Goal: Transaction & Acquisition: Purchase product/service

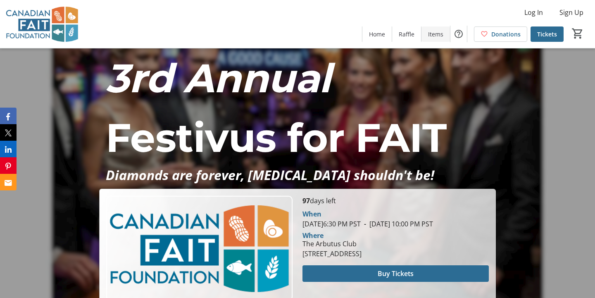
click at [429, 32] on span at bounding box center [436, 34] width 29 height 20
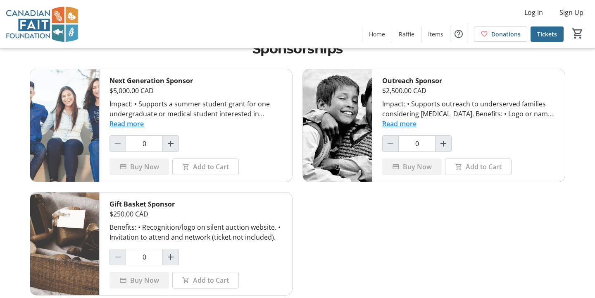
scroll to position [21, 0]
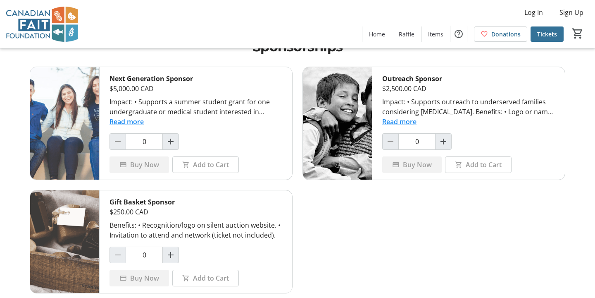
click at [546, 36] on span "Tickets" at bounding box center [547, 34] width 20 height 9
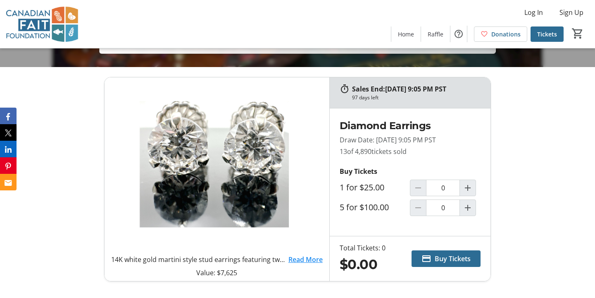
scroll to position [254, 0]
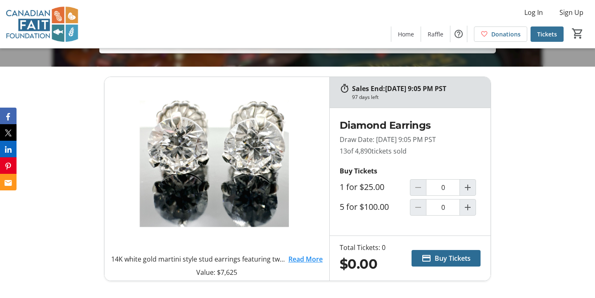
click at [545, 35] on span "Tickets" at bounding box center [547, 34] width 20 height 9
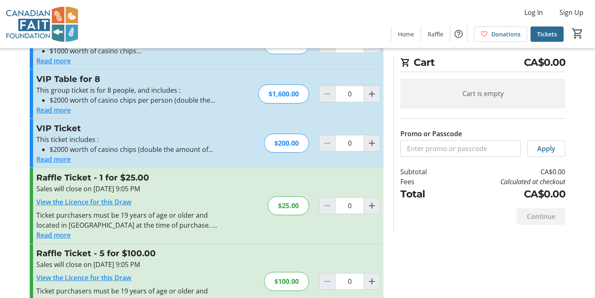
scroll to position [79, 0]
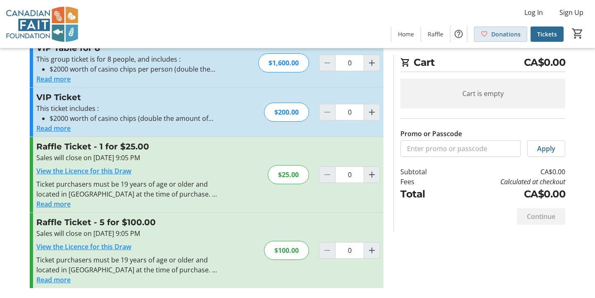
click at [503, 31] on span "Donations" at bounding box center [505, 34] width 29 height 9
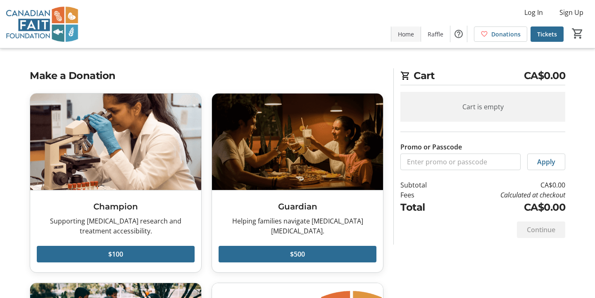
click at [406, 32] on span "Home" at bounding box center [406, 34] width 16 height 9
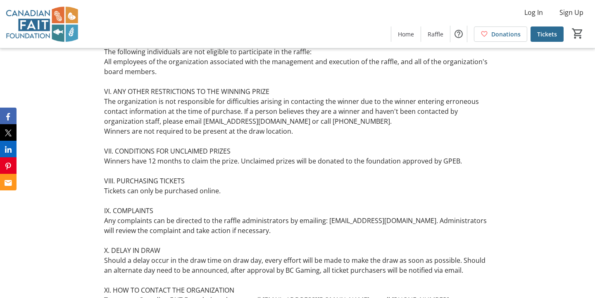
scroll to position [3911, 0]
